Goal: Find specific page/section: Find specific page/section

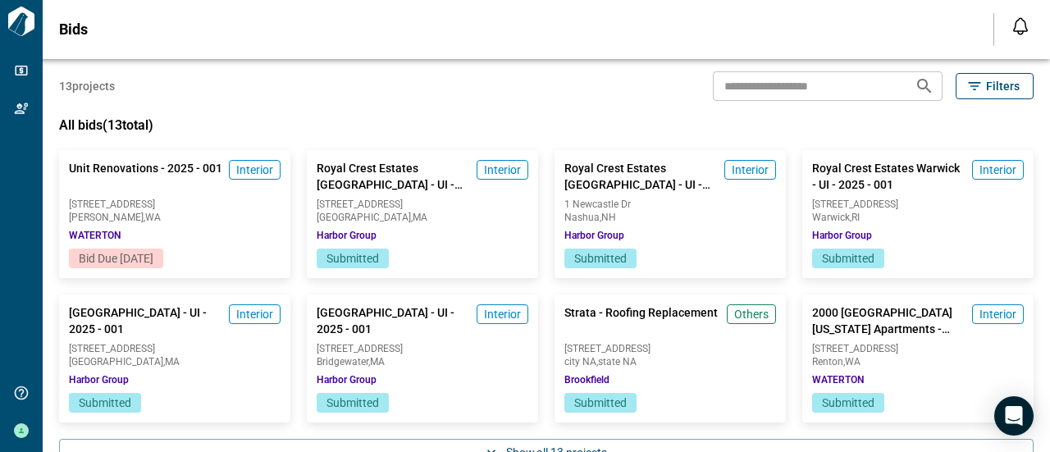
scroll to position [80, 0]
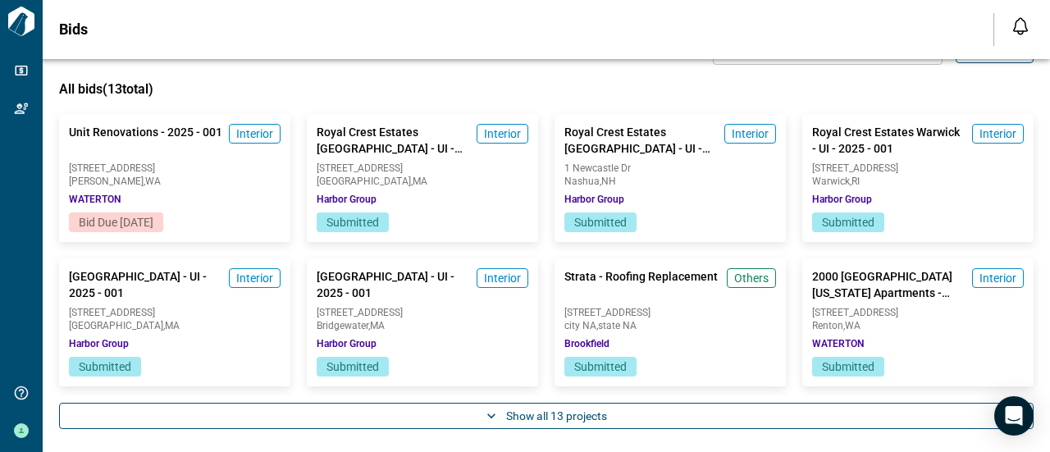
click at [554, 406] on button "Show all 13 projects" at bounding box center [546, 416] width 974 height 26
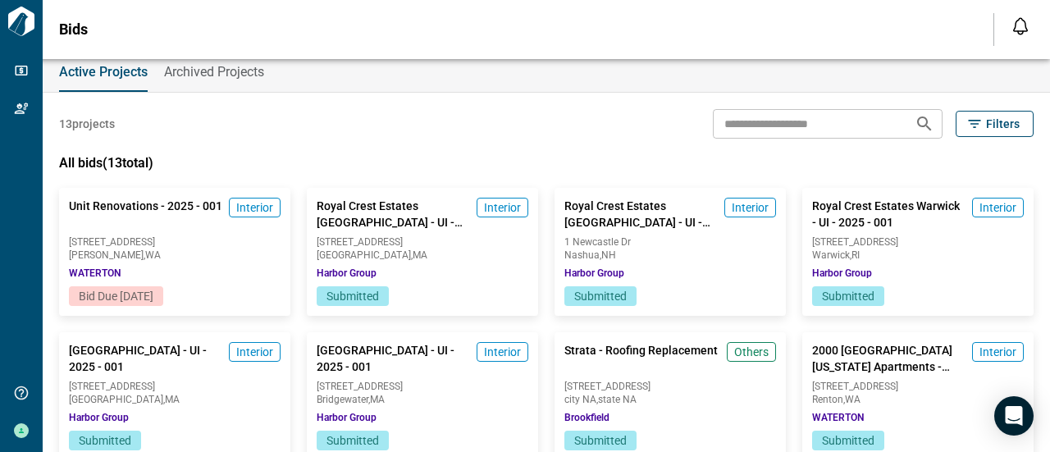
scroll to position [0, 0]
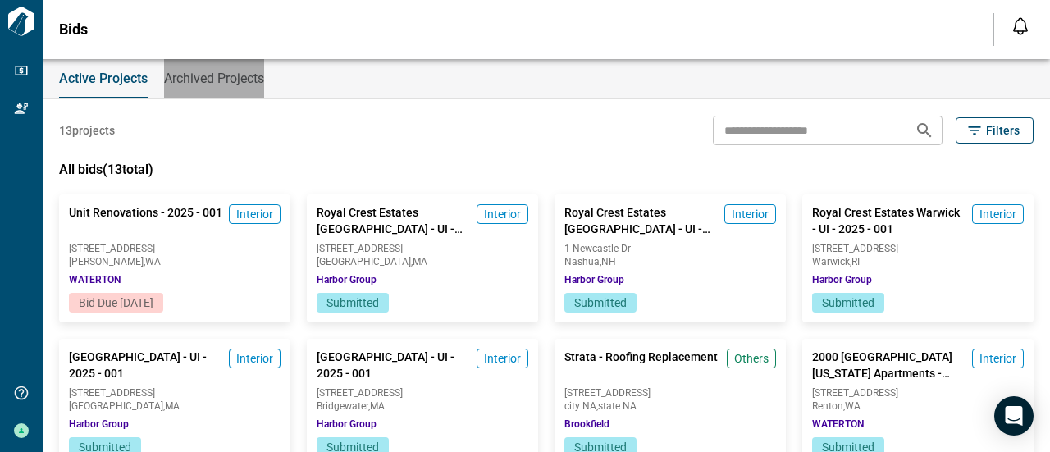
click at [179, 71] on span "Archived Projects" at bounding box center [214, 79] width 100 height 16
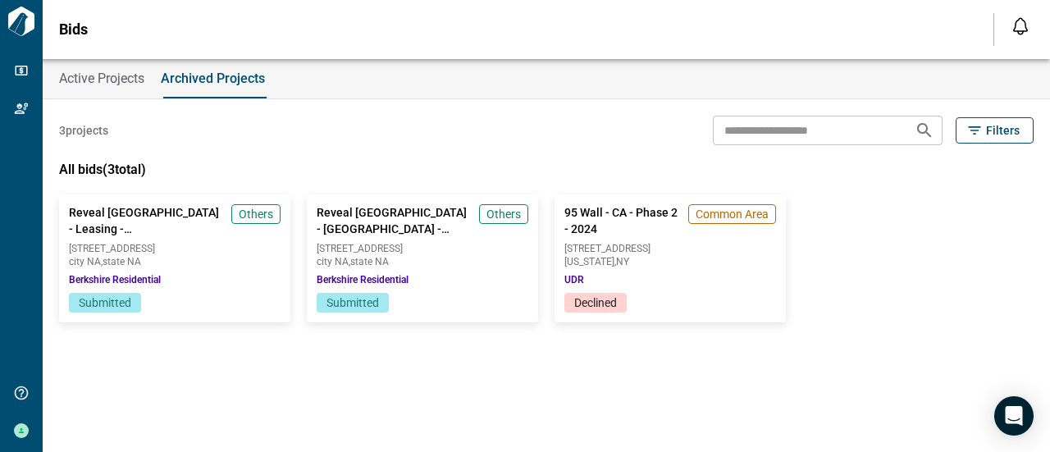
click at [108, 71] on span "Active Projects" at bounding box center [101, 79] width 85 height 16
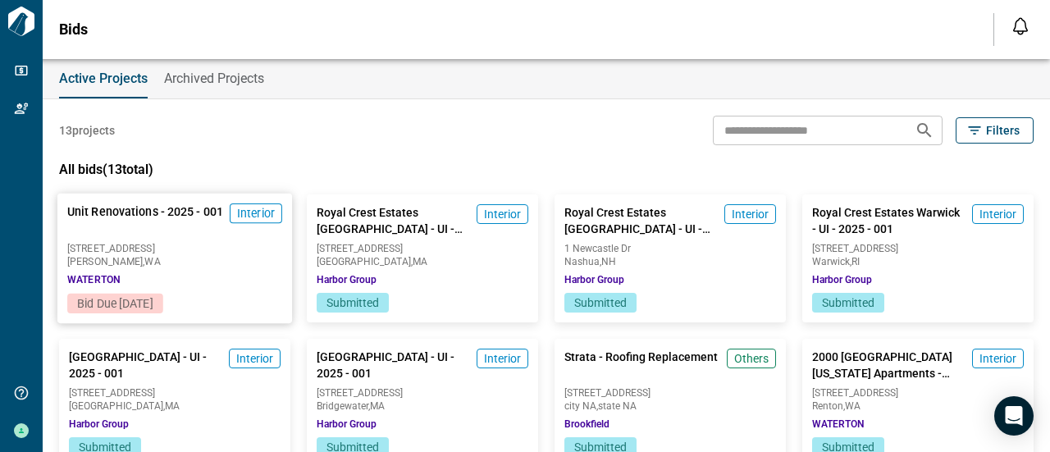
click at [238, 260] on span "Edmonds , WA" at bounding box center [174, 262] width 215 height 10
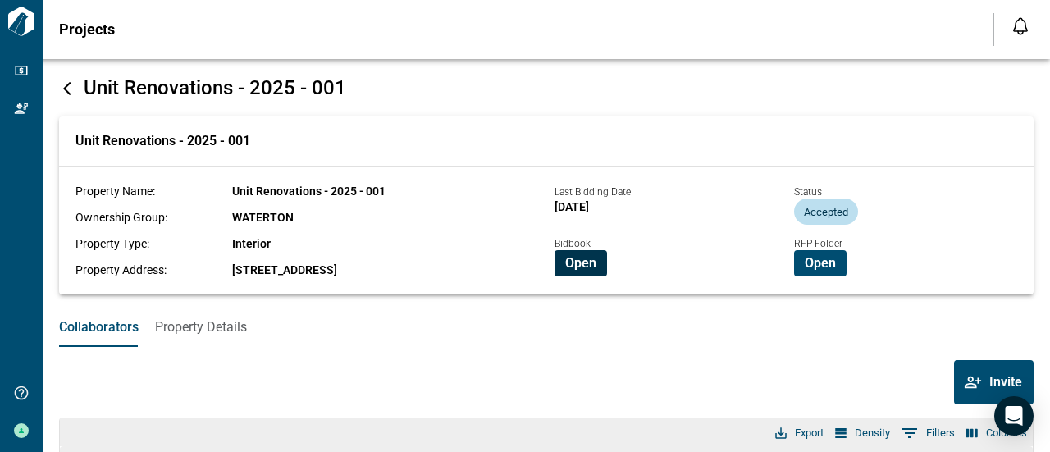
click at [568, 259] on span "Open" at bounding box center [580, 263] width 31 height 16
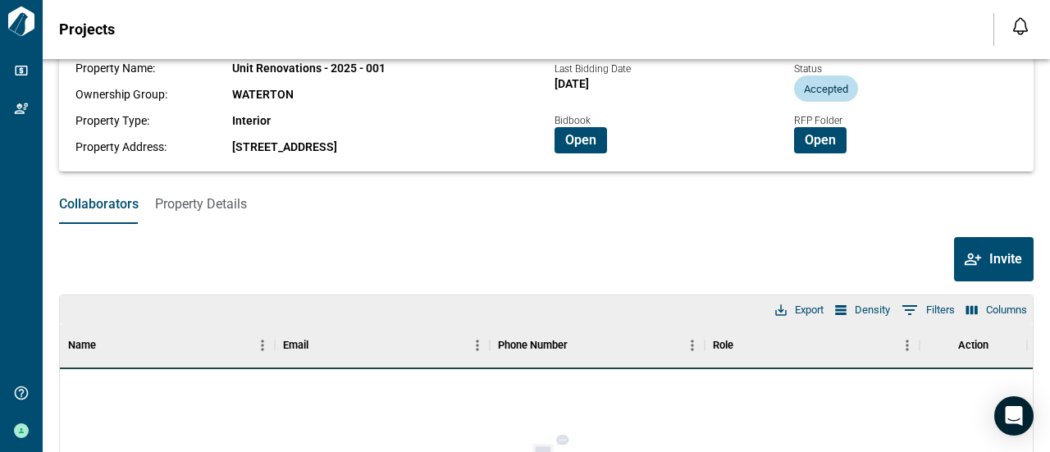
scroll to position [164, 0]
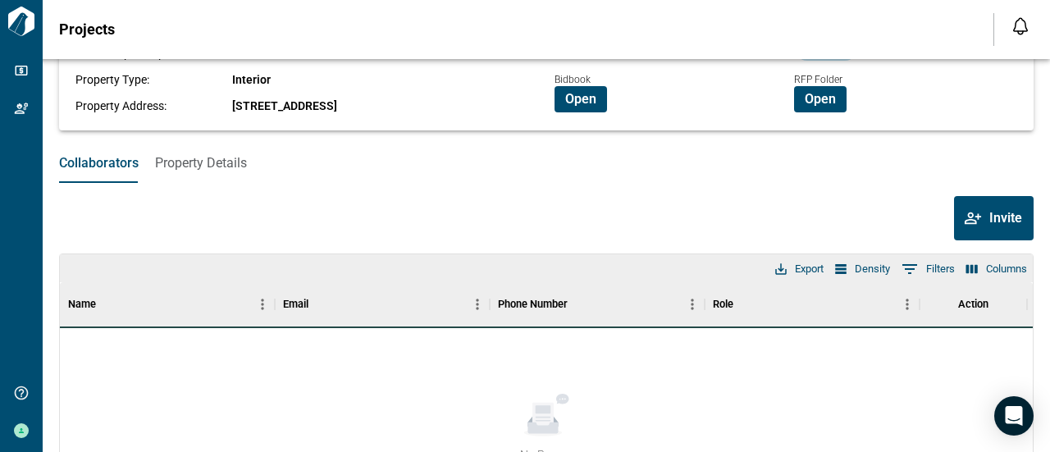
click at [218, 166] on span "Property Details" at bounding box center [201, 163] width 92 height 16
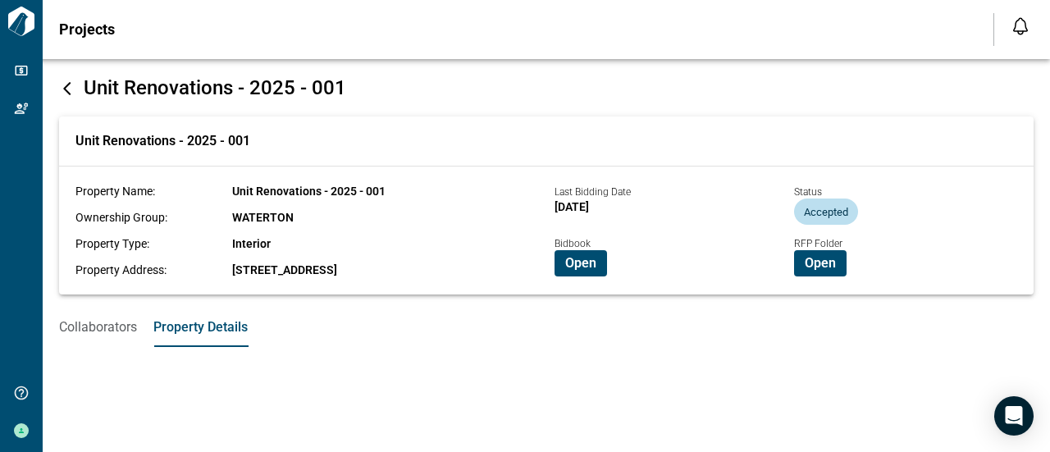
scroll to position [0, 0]
click at [97, 323] on span "Collaborators" at bounding box center [98, 327] width 78 height 16
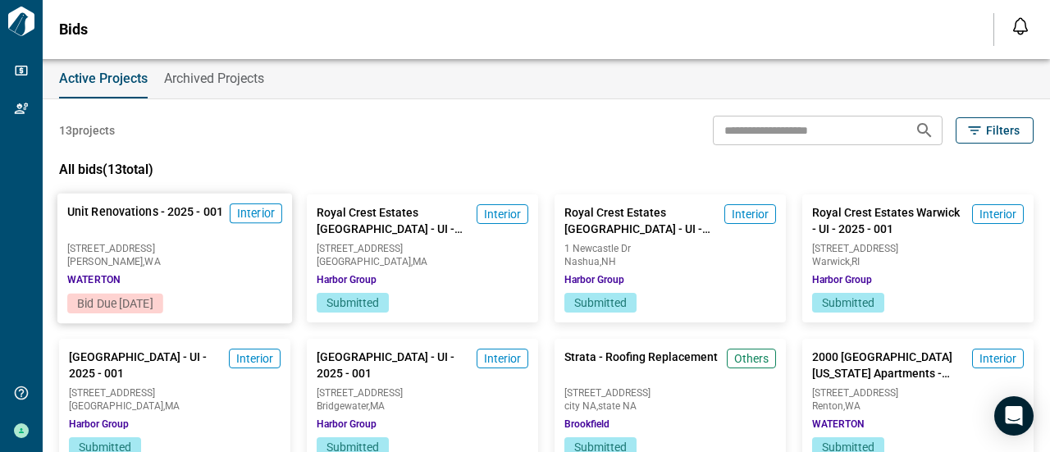
click at [196, 251] on span "[STREET_ADDRESS]" at bounding box center [174, 249] width 215 height 10
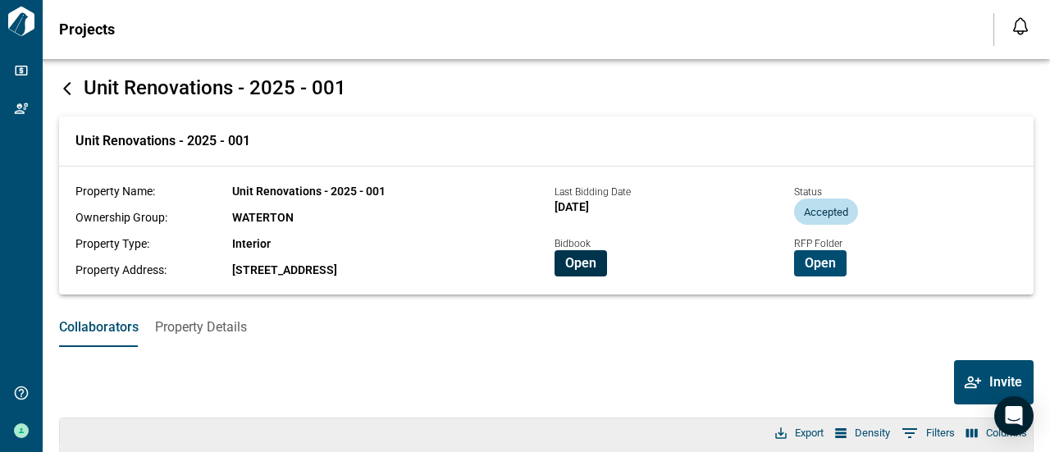
click at [572, 258] on span "Open" at bounding box center [580, 263] width 31 height 16
click at [64, 89] on icon at bounding box center [66, 88] width 7 height 13
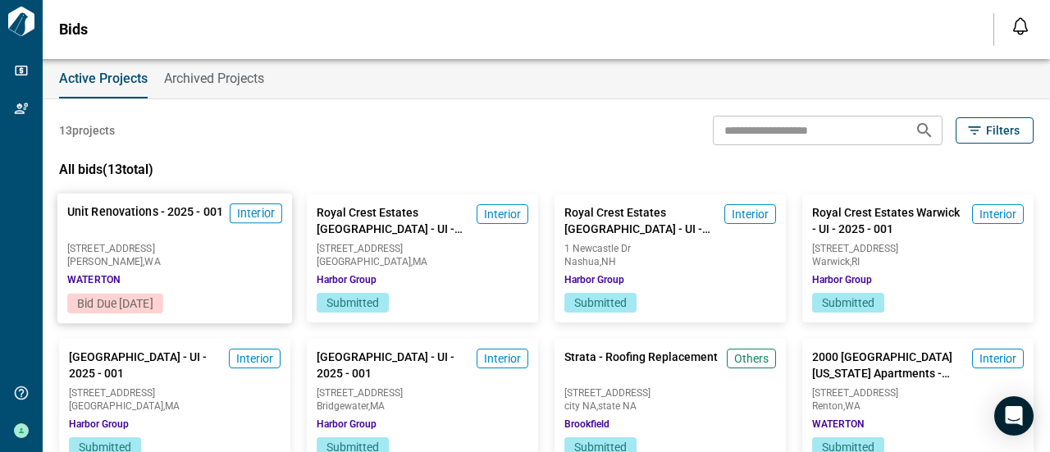
click at [212, 253] on div "9501 244th St SW Edmonds , WA" at bounding box center [174, 255] width 215 height 23
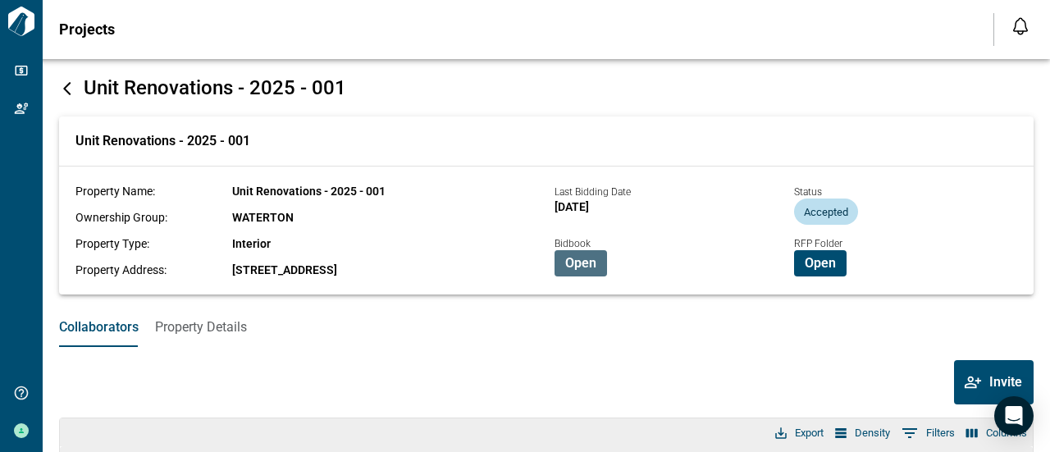
click at [587, 262] on span "Open" at bounding box center [580, 263] width 31 height 16
click at [69, 89] on icon at bounding box center [67, 88] width 16 height 16
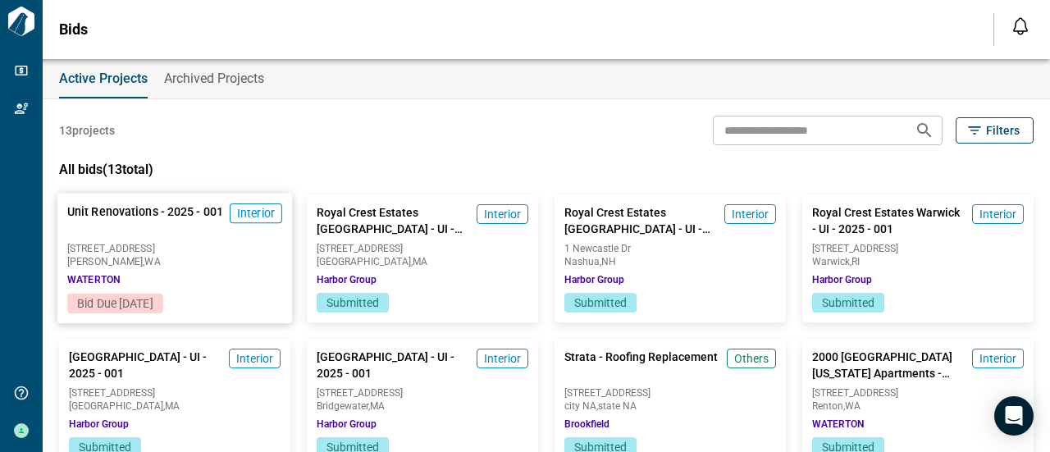
click at [211, 257] on span "Edmonds , WA" at bounding box center [174, 262] width 215 height 10
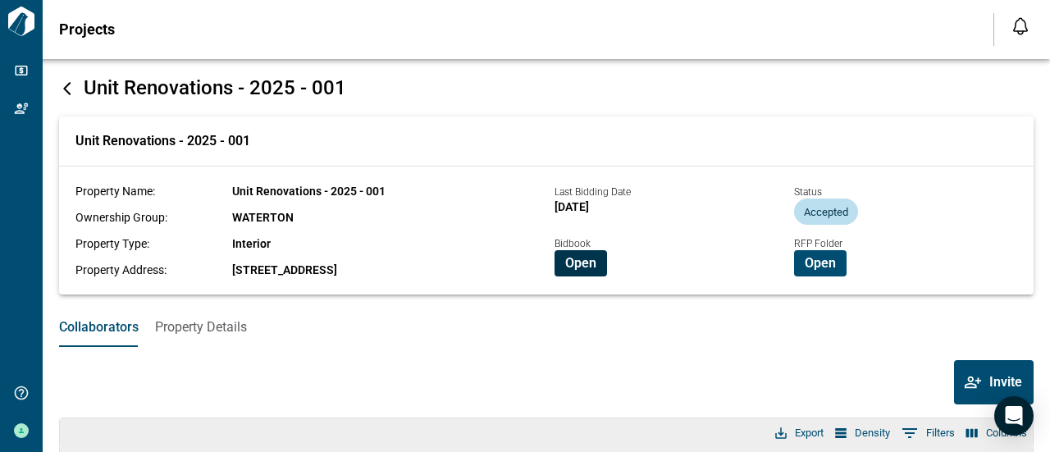
click at [567, 262] on span "Open" at bounding box center [580, 263] width 31 height 16
click at [70, 90] on icon at bounding box center [67, 88] width 16 height 16
